Goal: Check status: Check status

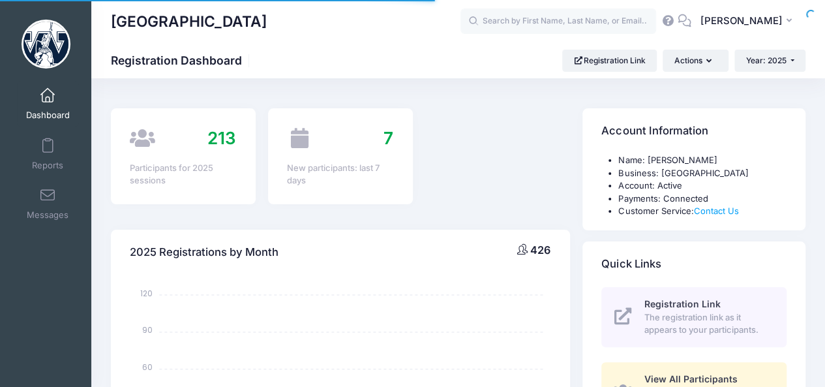
select select
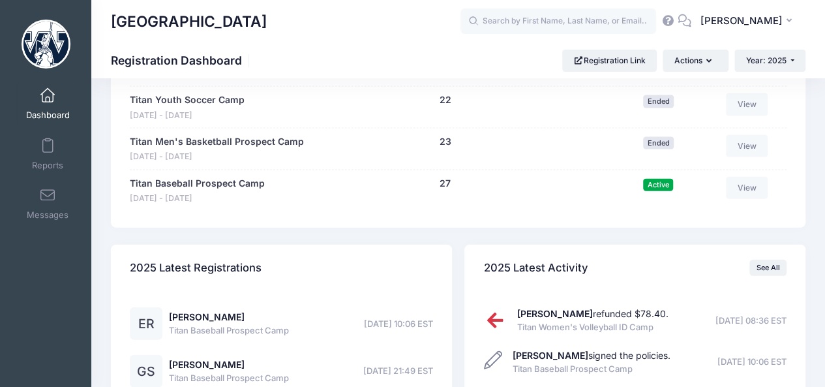
scroll to position [1334, 0]
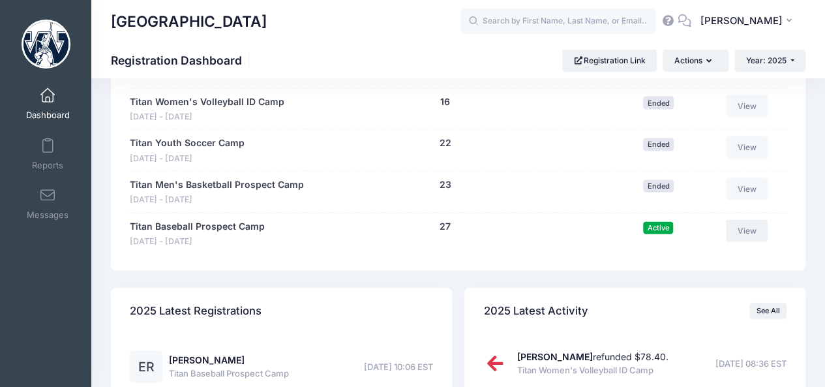
click at [743, 220] on link "View" at bounding box center [747, 231] width 42 height 22
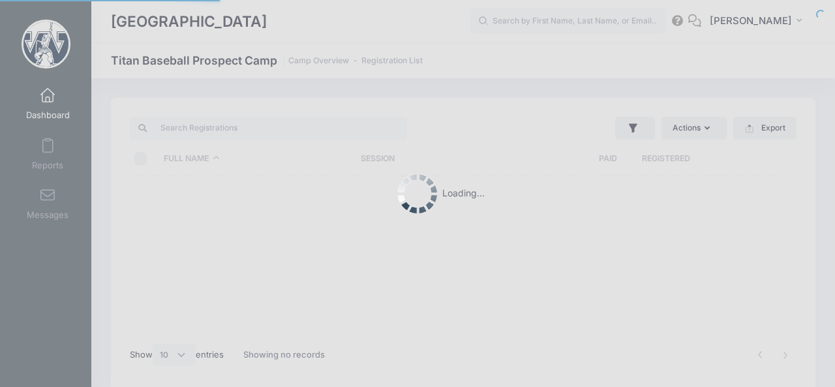
select select "10"
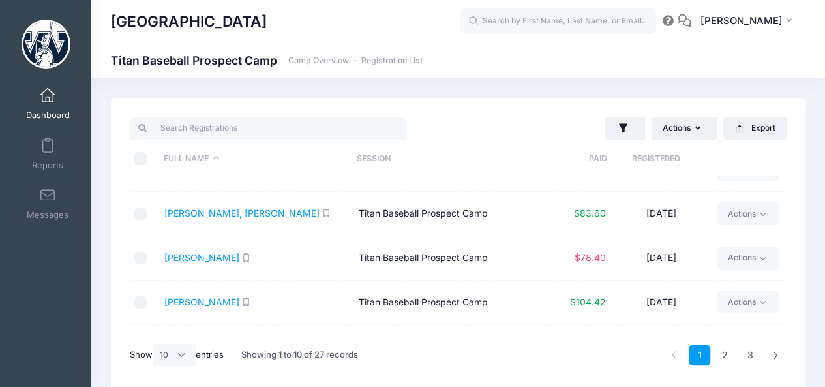
scroll to position [170, 0]
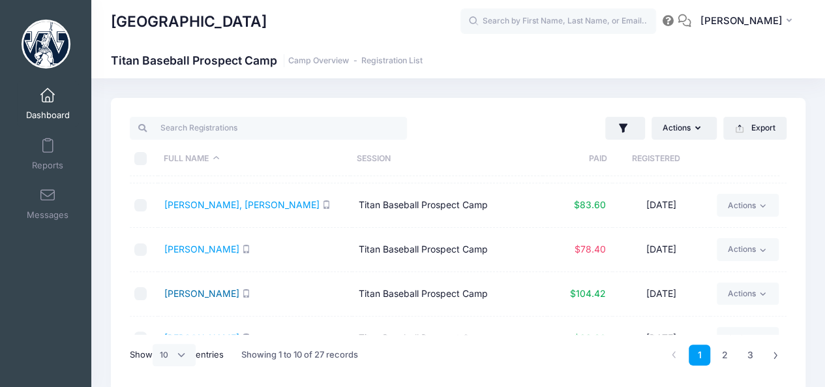
click at [209, 290] on link "Fisher, Mason" at bounding box center [201, 293] width 75 height 11
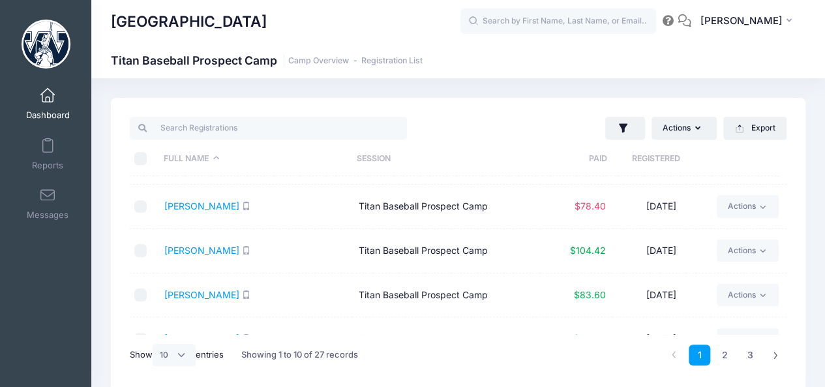
scroll to position [281, 0]
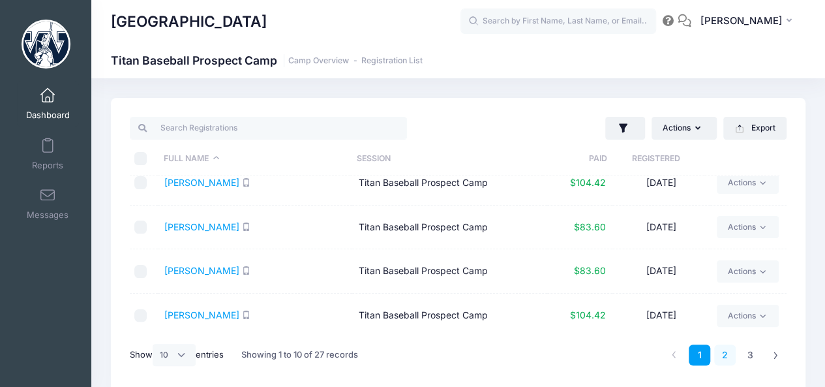
click at [731, 352] on link "2" at bounding box center [725, 356] width 22 height 22
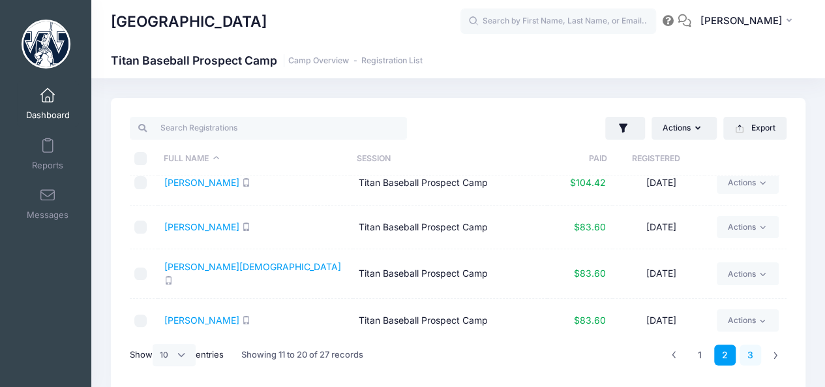
click at [748, 356] on link "3" at bounding box center [751, 356] width 22 height 22
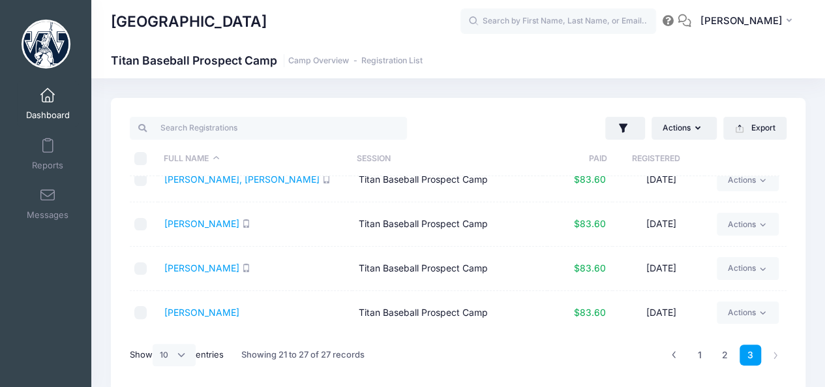
scroll to position [149, 0]
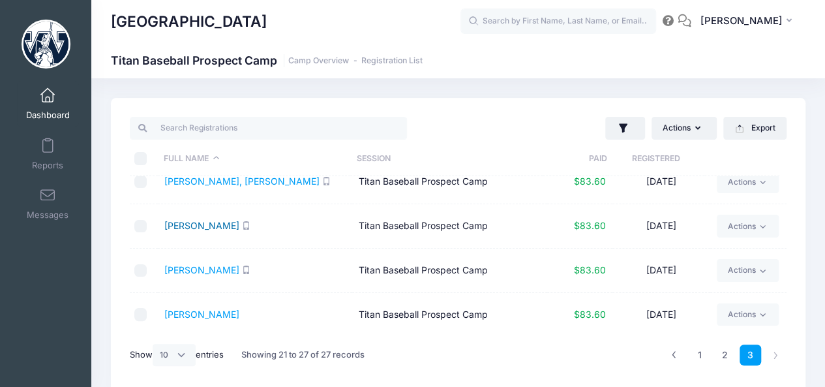
click at [201, 228] on link "Wilson, Tanner" at bounding box center [201, 225] width 75 height 11
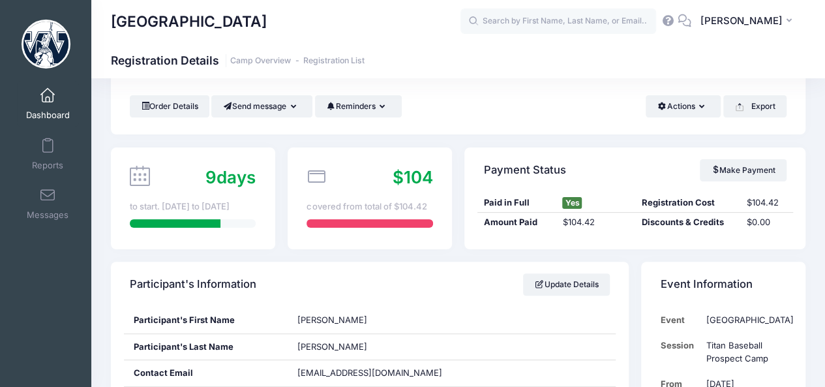
scroll to position [44, 0]
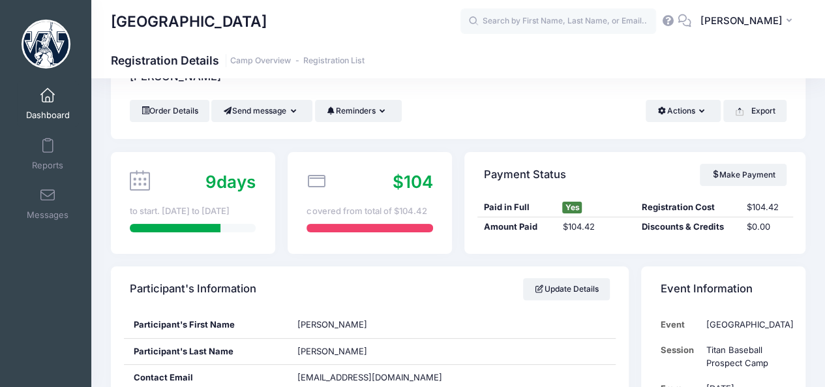
click at [48, 96] on span at bounding box center [48, 96] width 0 height 14
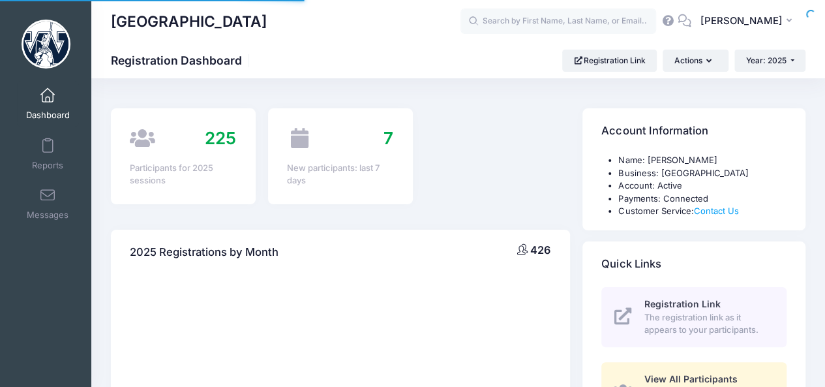
select select
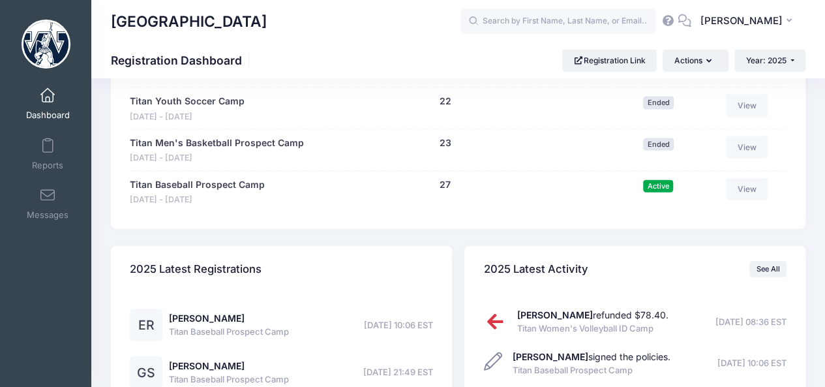
scroll to position [1370, 0]
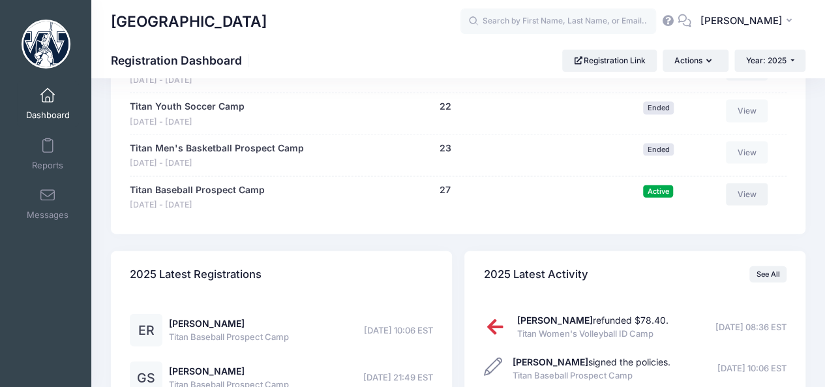
click at [752, 190] on link "View" at bounding box center [747, 194] width 42 height 22
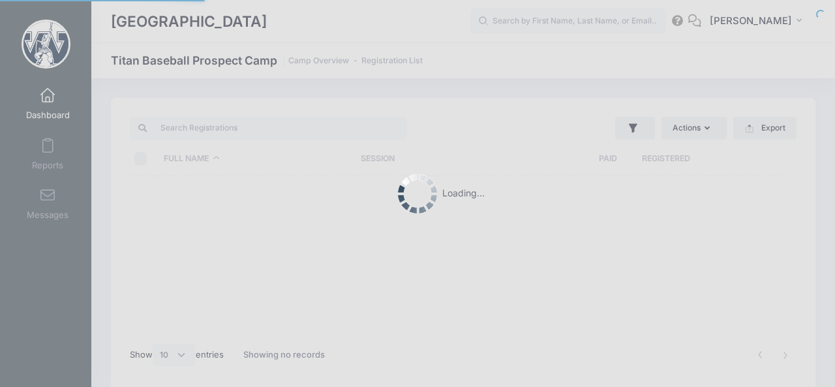
select select "10"
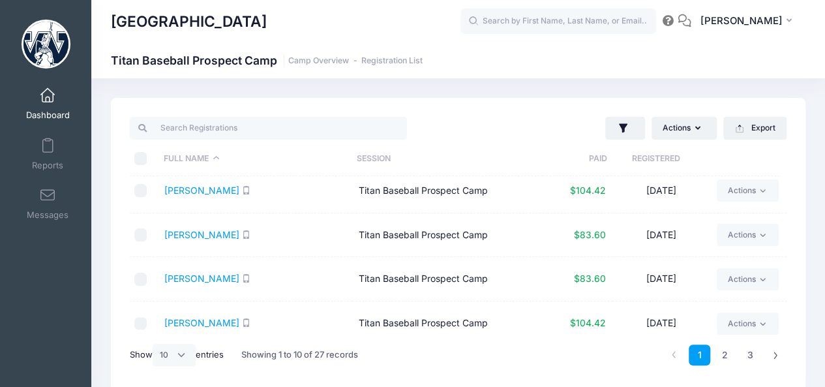
scroll to position [281, 0]
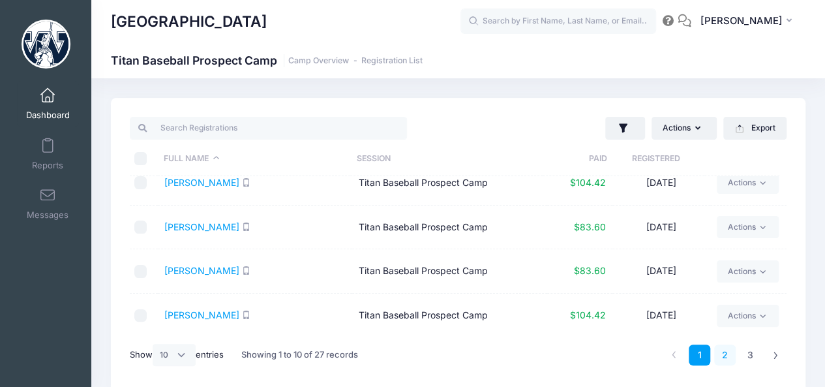
click at [727, 354] on link "2" at bounding box center [725, 356] width 22 height 22
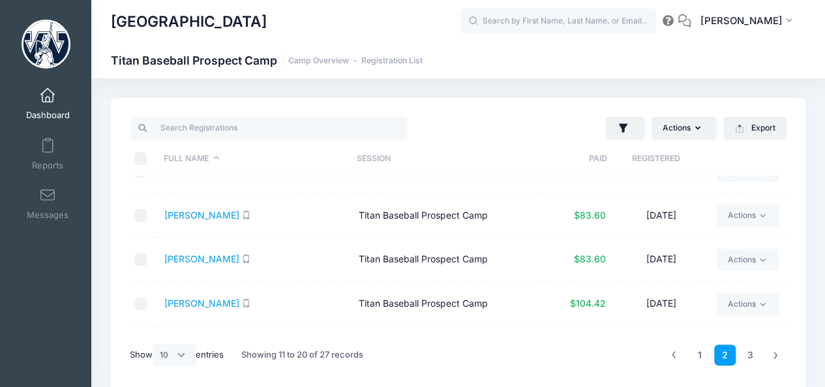
scroll to position [0, 0]
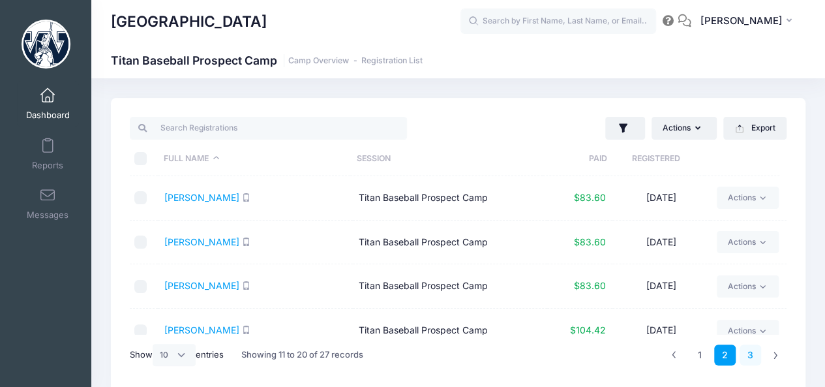
click at [750, 352] on link "3" at bounding box center [751, 356] width 22 height 22
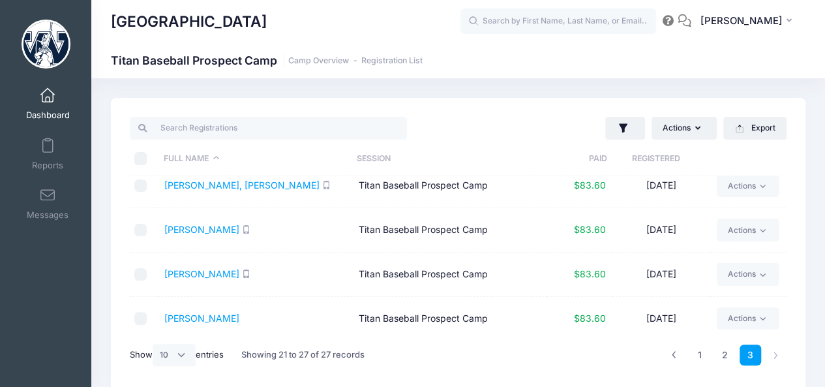
scroll to position [149, 0]
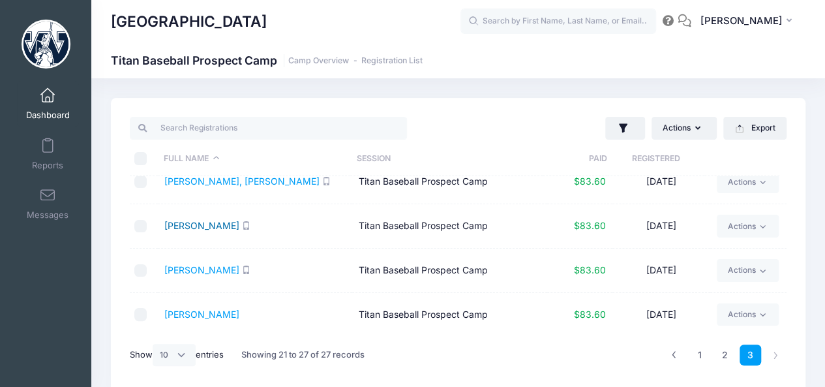
click at [185, 228] on link "[PERSON_NAME]" at bounding box center [201, 225] width 75 height 11
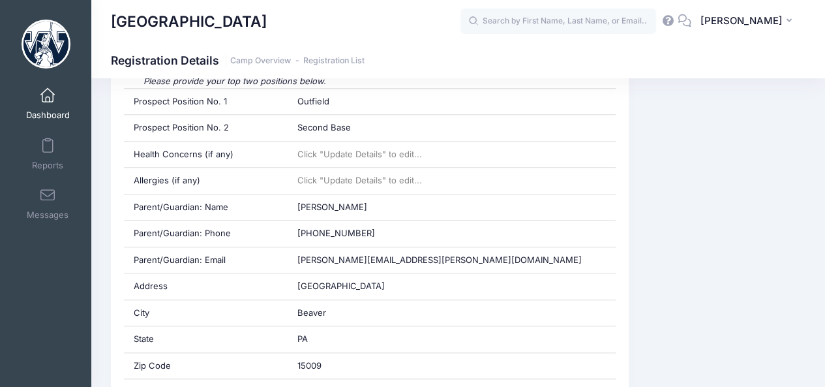
scroll to position [618, 0]
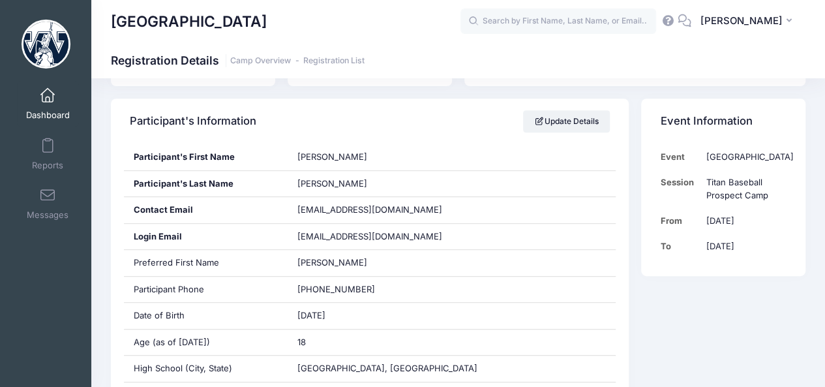
scroll to position [219, 0]
